Goal: Information Seeking & Learning: Learn about a topic

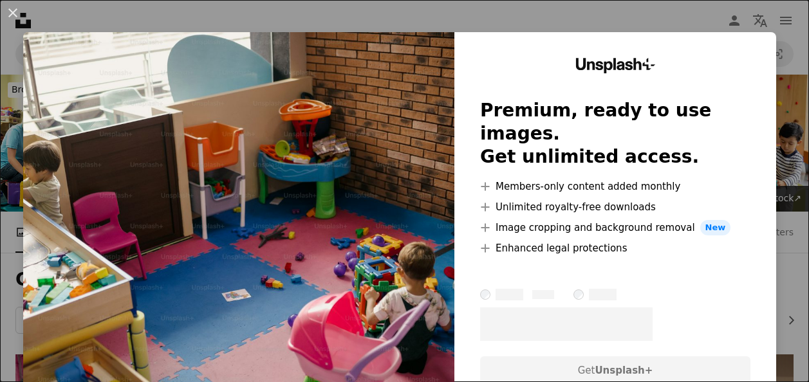
scroll to position [386, 0]
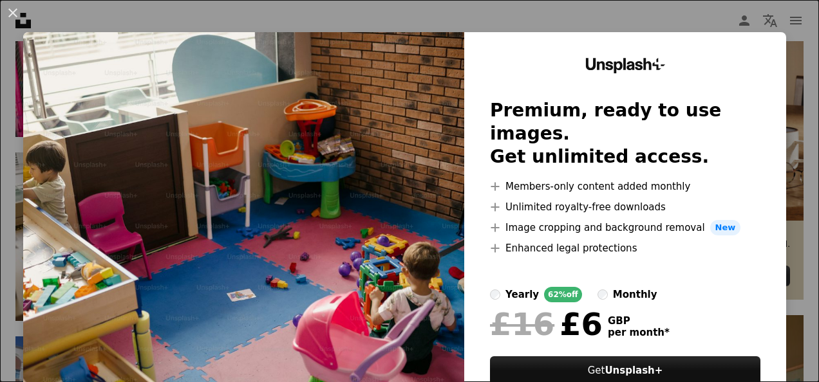
click at [15, 14] on button "An X shape" at bounding box center [12, 12] width 15 height 15
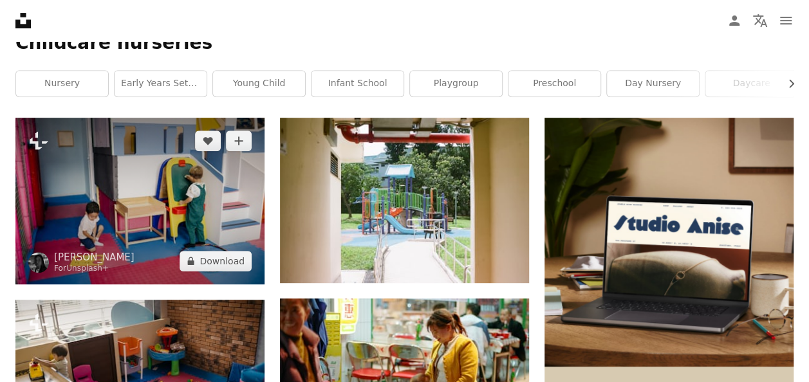
scroll to position [193, 0]
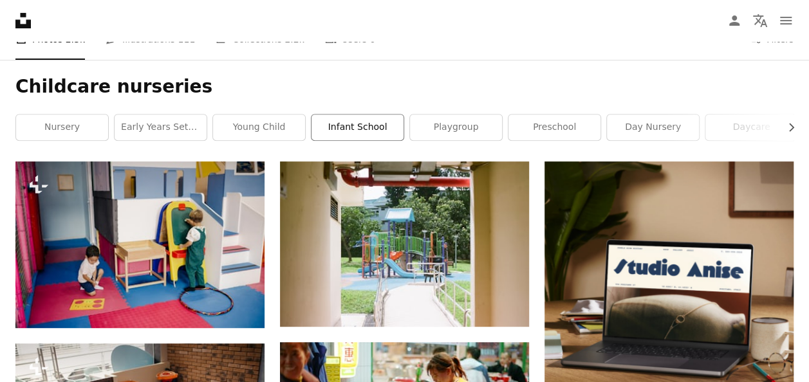
click at [336, 130] on link "infant school" at bounding box center [358, 128] width 92 height 26
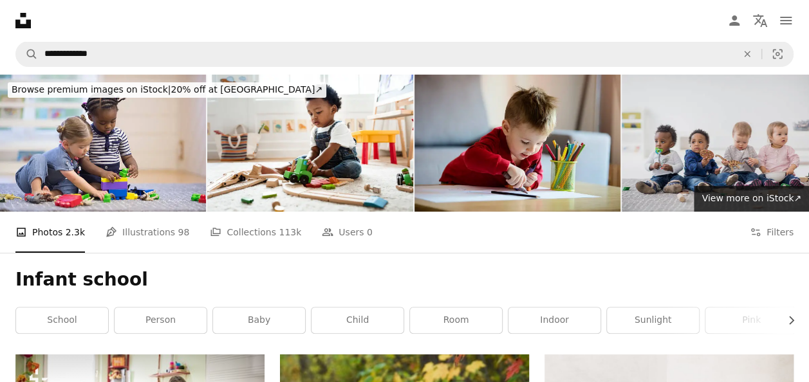
click at [688, 144] on img at bounding box center [725, 143] width 206 height 137
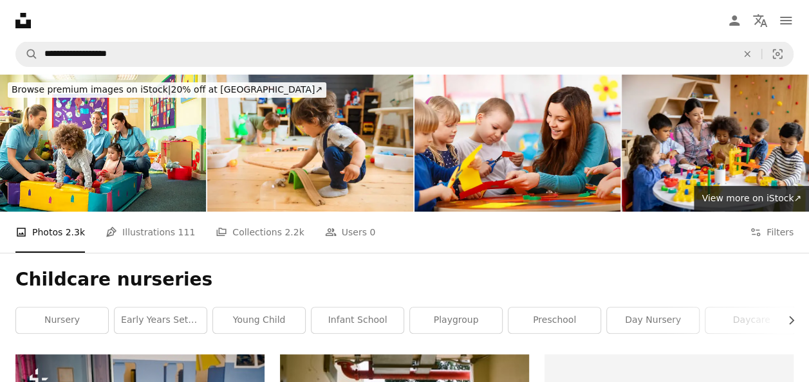
scroll to position [193, 0]
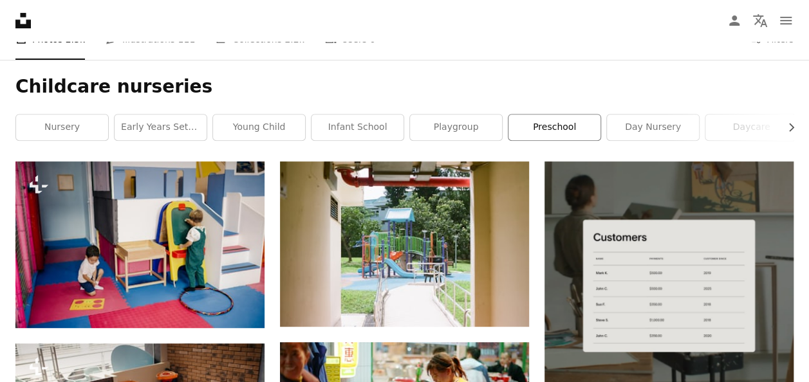
click at [539, 122] on link "preschool" at bounding box center [555, 128] width 92 height 26
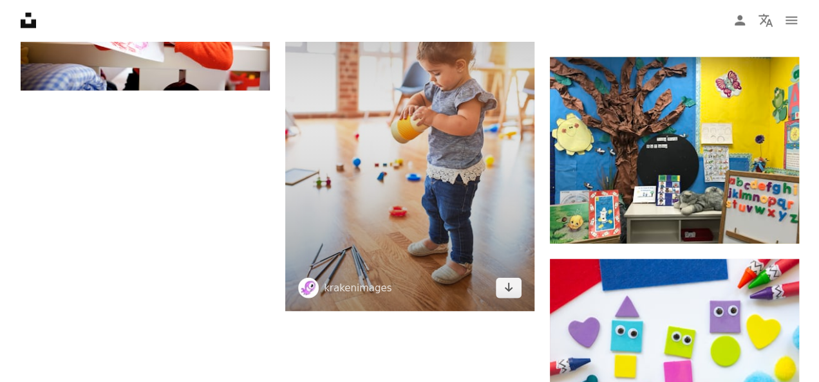
scroll to position [1481, 0]
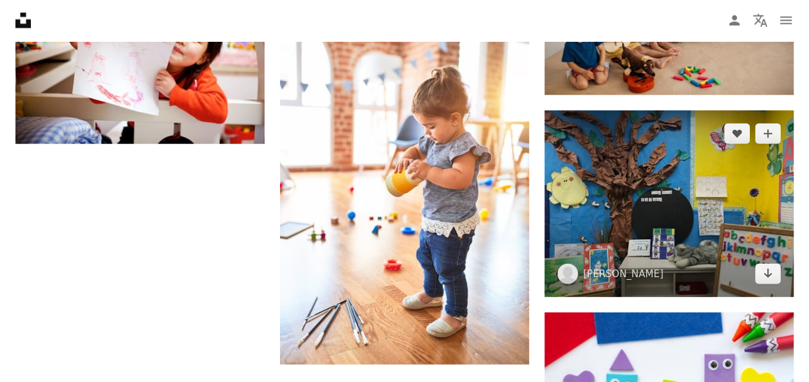
click at [751, 178] on img at bounding box center [669, 204] width 249 height 187
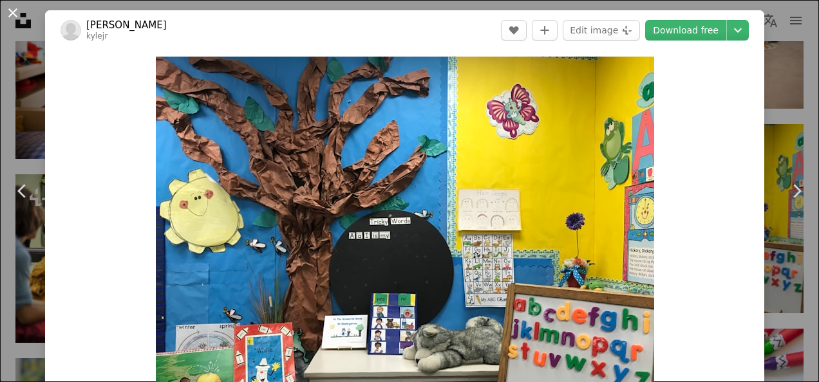
click at [17, 9] on button "An X shape" at bounding box center [12, 12] width 15 height 15
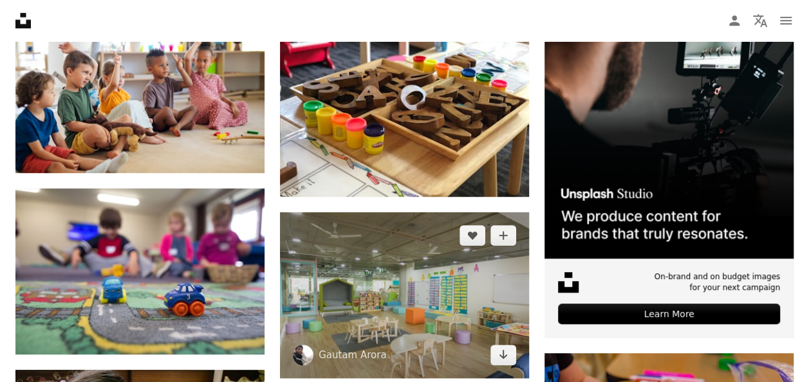
scroll to position [193, 0]
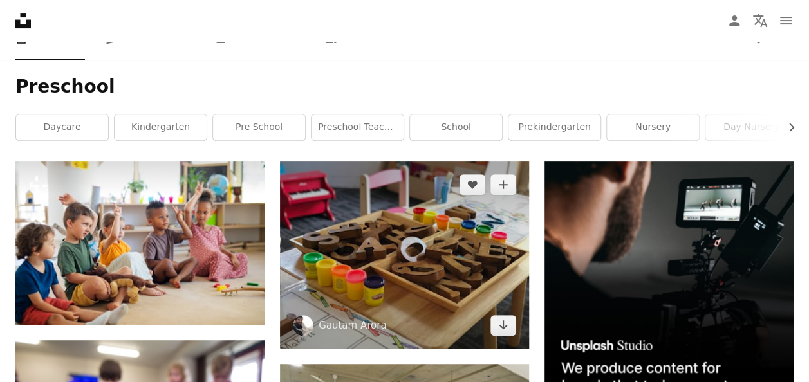
click at [461, 239] on img at bounding box center [404, 255] width 249 height 187
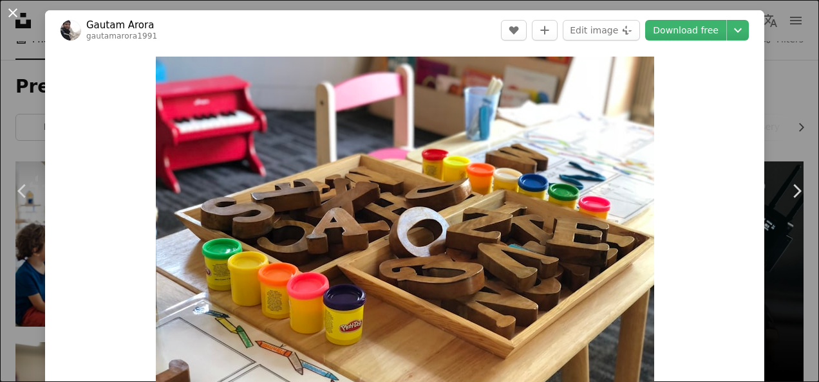
click at [14, 12] on button "An X shape" at bounding box center [12, 12] width 15 height 15
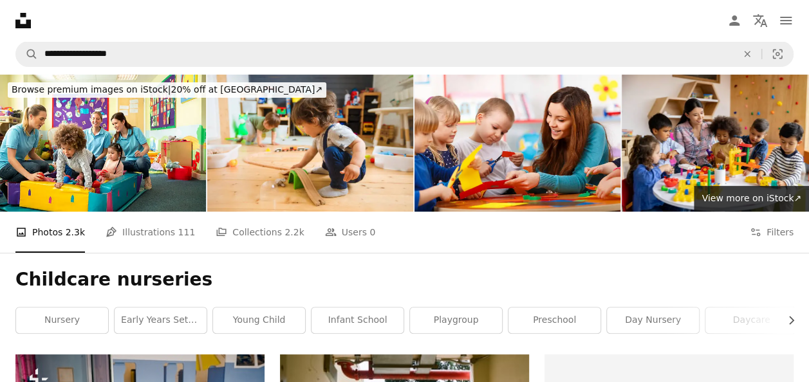
scroll to position [193, 0]
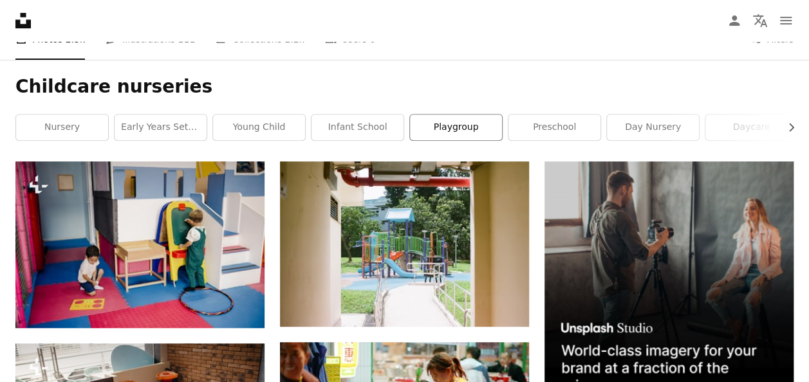
click at [456, 135] on link "playgroup" at bounding box center [456, 128] width 92 height 26
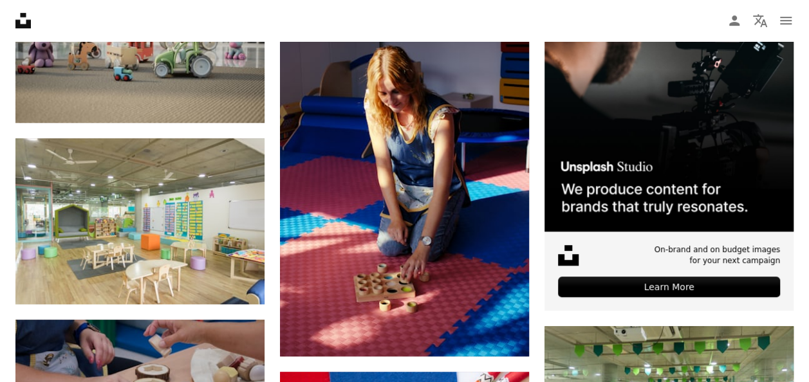
scroll to position [193, 0]
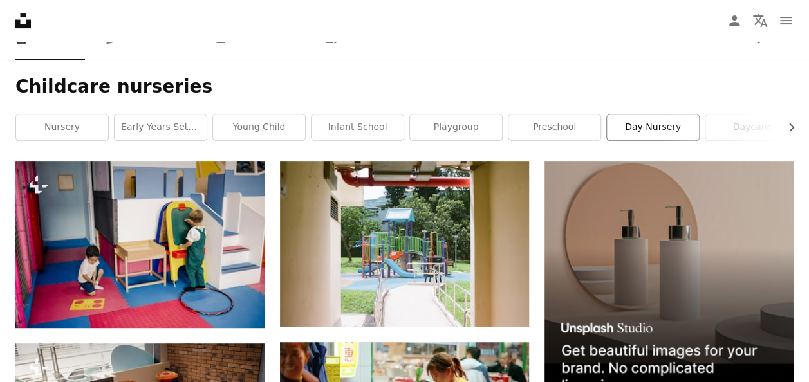
click at [633, 124] on link "day nursery" at bounding box center [653, 128] width 92 height 26
